Goal: Information Seeking & Learning: Learn about a topic

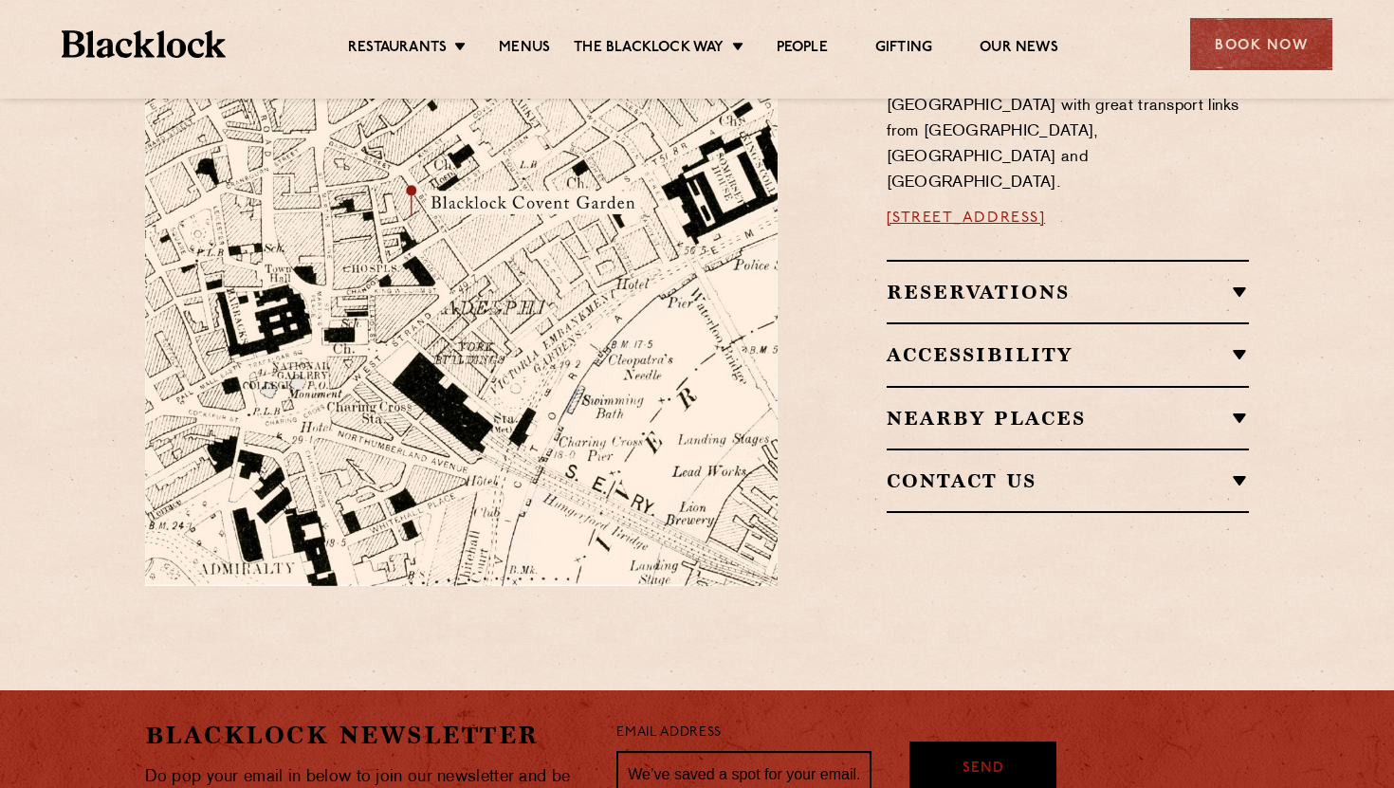
scroll to position [1272, 0]
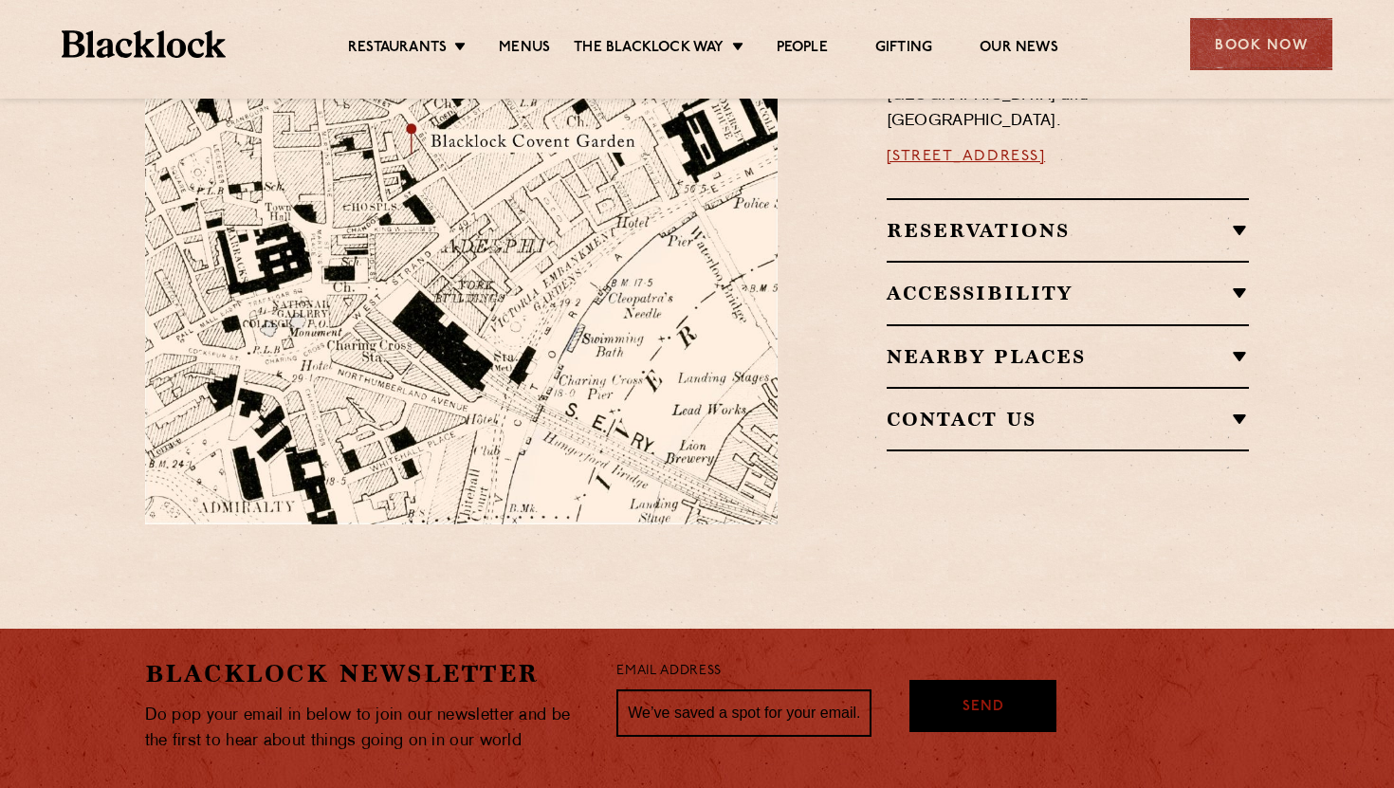
click at [529, 31] on ul "Restaurants [GEOGRAPHIC_DATA] [GEOGRAPHIC_DATA] [GEOGRAPHIC_DATA] [GEOGRAPHIC_D…" at bounding box center [703, 44] width 955 height 30
click at [531, 42] on link "Menus" at bounding box center [524, 49] width 51 height 21
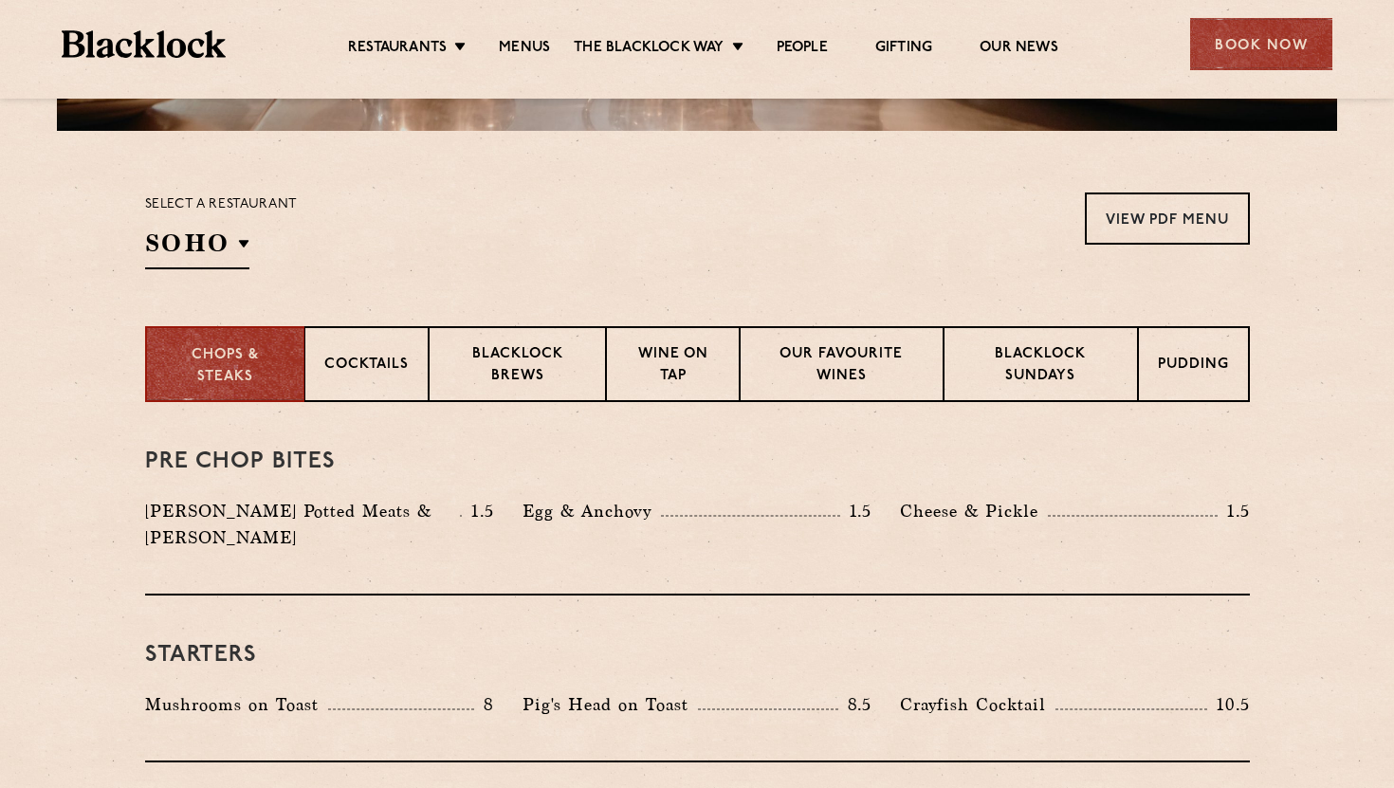
scroll to position [576, 0]
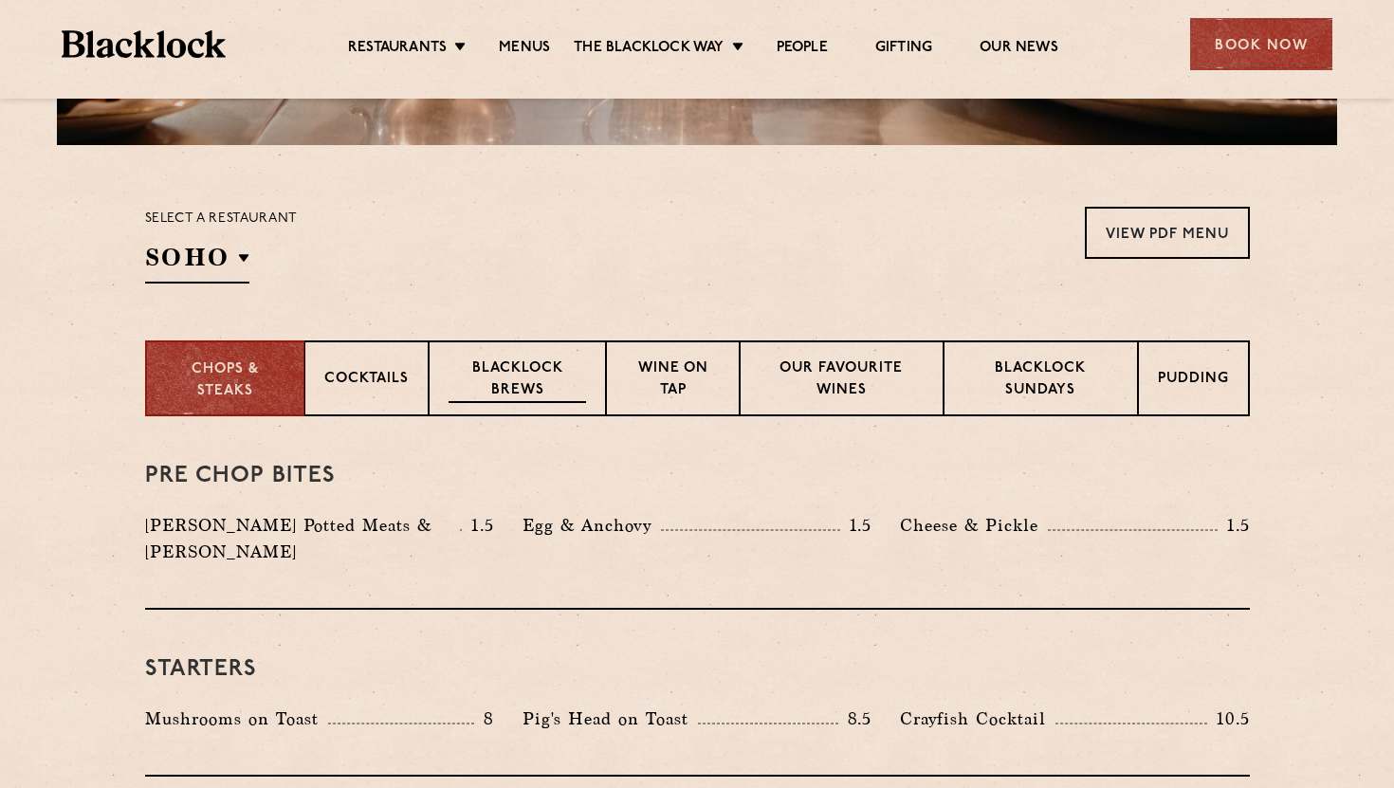
click at [506, 359] on p "Blacklock Brews" at bounding box center [518, 381] width 138 height 45
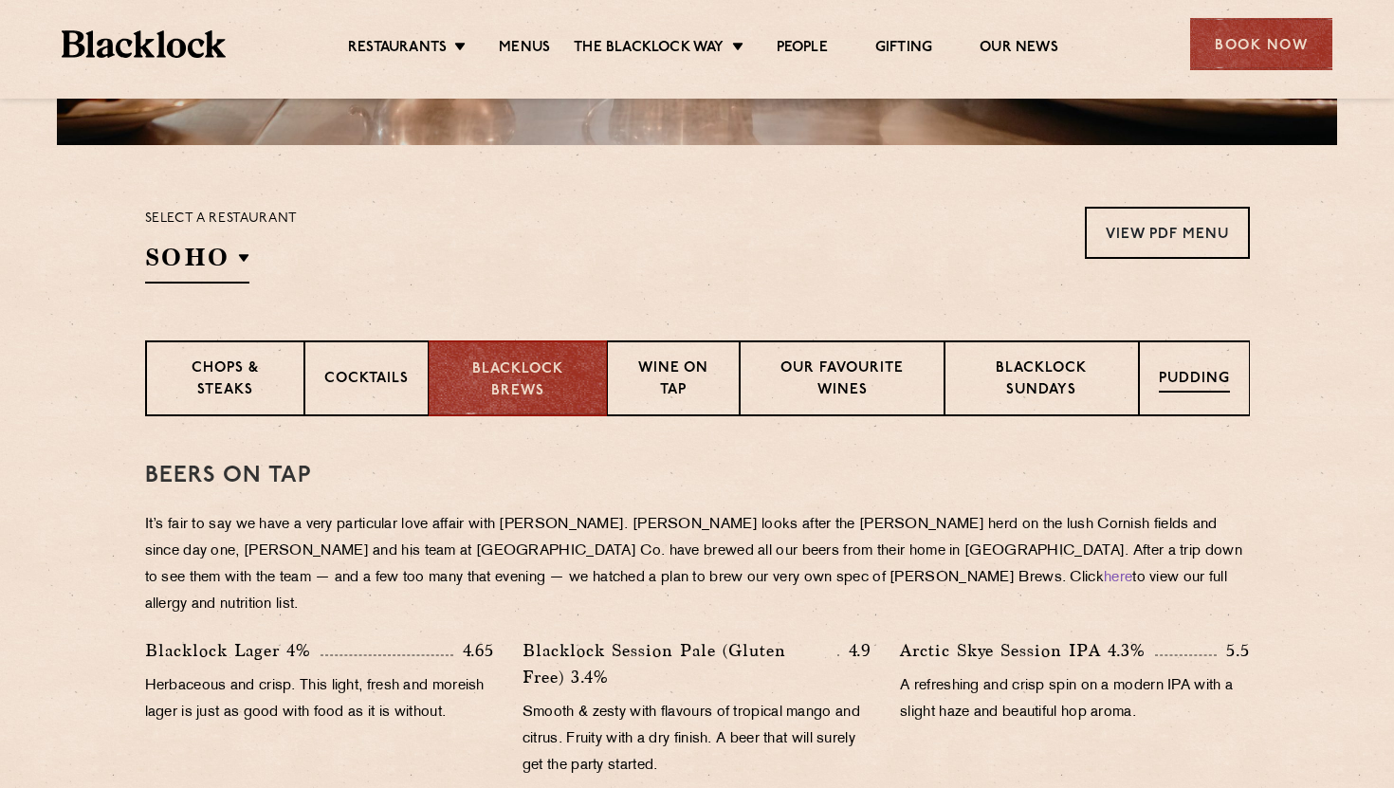
click at [1167, 369] on p "Pudding" at bounding box center [1194, 381] width 71 height 24
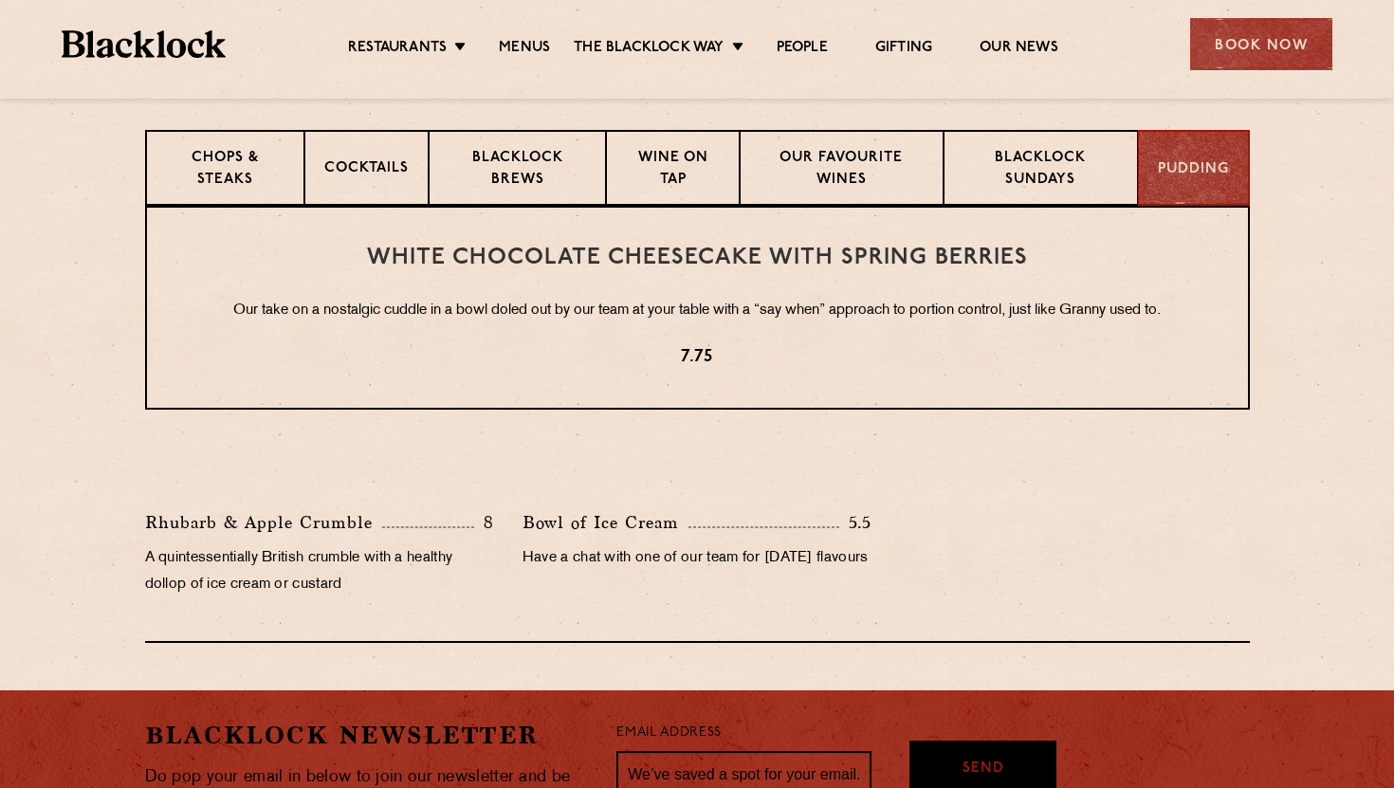
scroll to position [802, 0]
